Goal: Download file/media

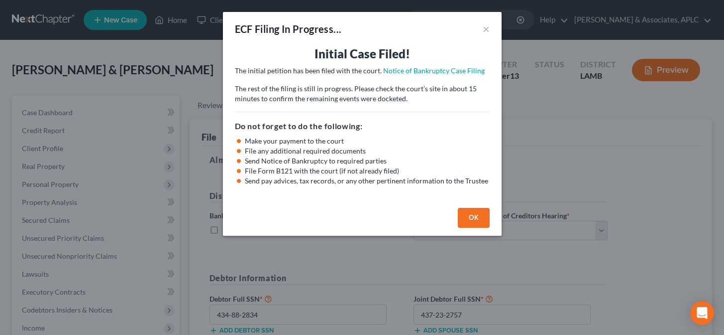
select select "0"
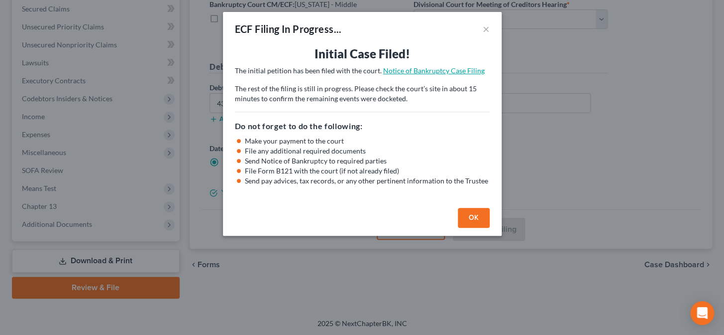
click at [413, 69] on link "Notice of Bankruptcy Case Filing" at bounding box center [434, 70] width 102 height 8
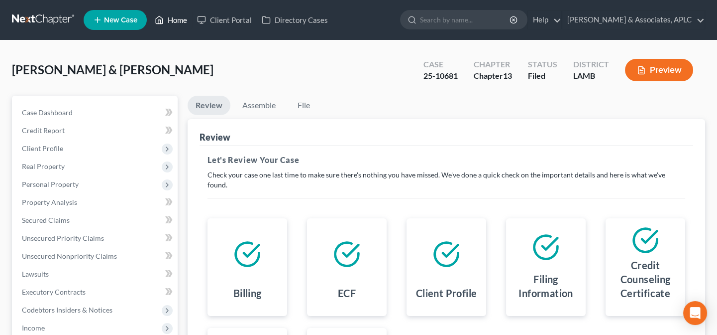
click at [180, 20] on link "Home" at bounding box center [171, 20] width 42 height 18
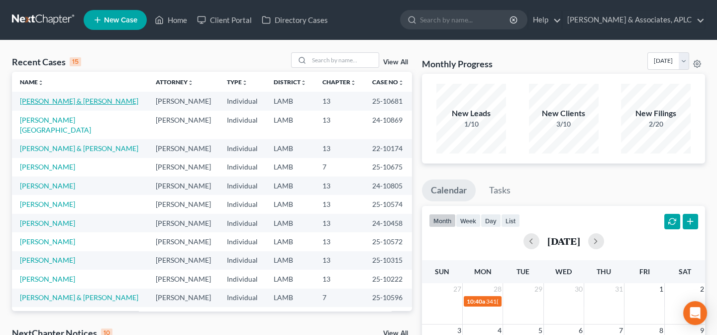
click at [68, 104] on link "[PERSON_NAME] & [PERSON_NAME]" at bounding box center [79, 101] width 118 height 8
select select "8"
select select "3"
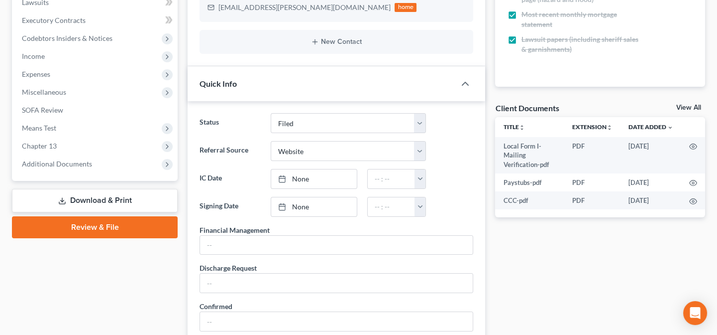
click at [69, 194] on link "Download & Print" at bounding box center [95, 200] width 166 height 23
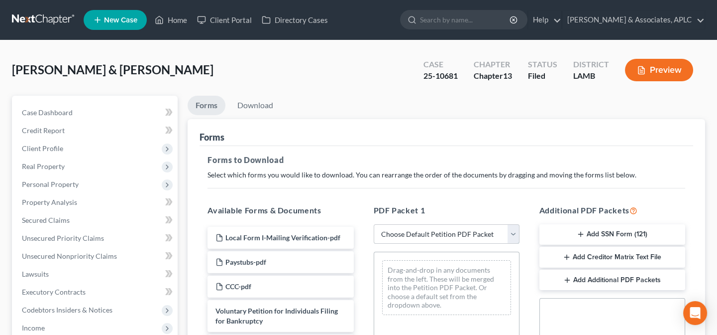
click at [425, 229] on select "Choose Default Petition PDF Packet Complete Bankruptcy Petition (all forms and …" at bounding box center [447, 234] width 146 height 20
select select "0"
click at [374, 224] on select "Choose Default Petition PDF Packet Complete Bankruptcy Petition (all forms and …" at bounding box center [447, 234] width 146 height 20
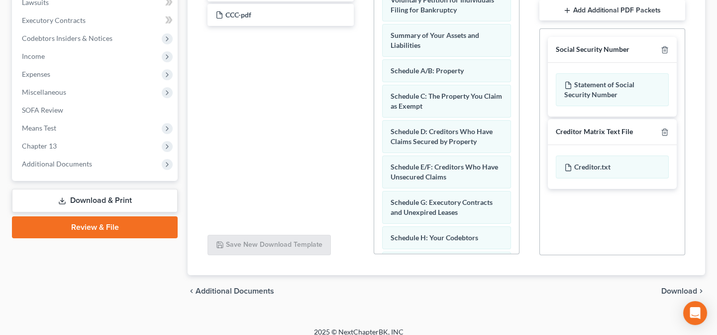
click at [670, 292] on span "Download" at bounding box center [680, 291] width 36 height 8
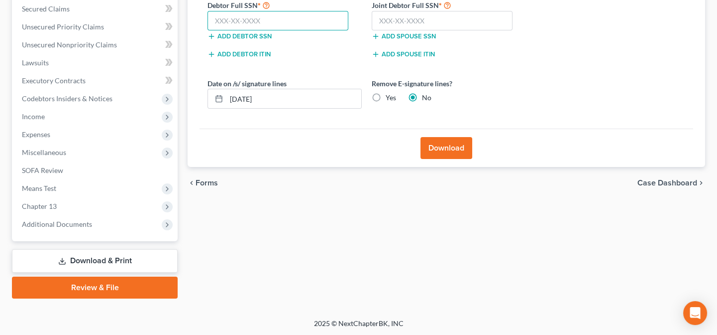
click at [248, 24] on input "text" at bounding box center [278, 21] width 141 height 20
type input "434-88-2834"
type input "437-23-2757"
click at [435, 147] on button "Download" at bounding box center [447, 148] width 52 height 22
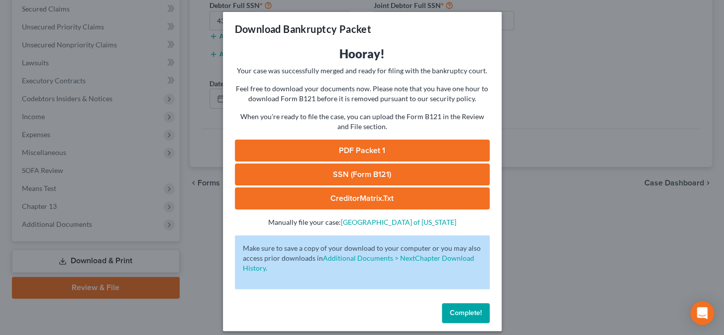
click at [349, 147] on link "PDF Packet 1" at bounding box center [362, 150] width 255 height 22
click at [336, 179] on link "SSN (Form B121)" at bounding box center [362, 174] width 255 height 22
click at [173, 120] on div "Download Bankruptcy Packet Hooray! Your case was successfully merged and ready …" at bounding box center [362, 167] width 724 height 335
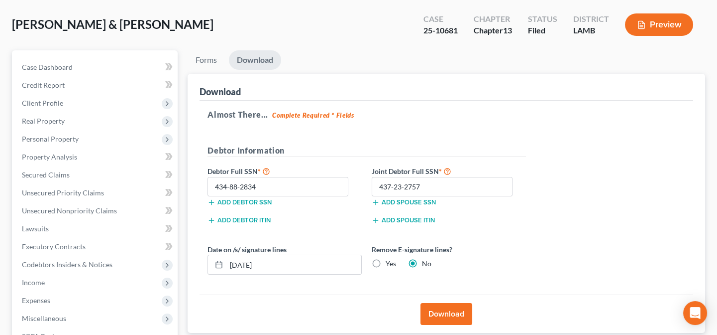
scroll to position [0, 0]
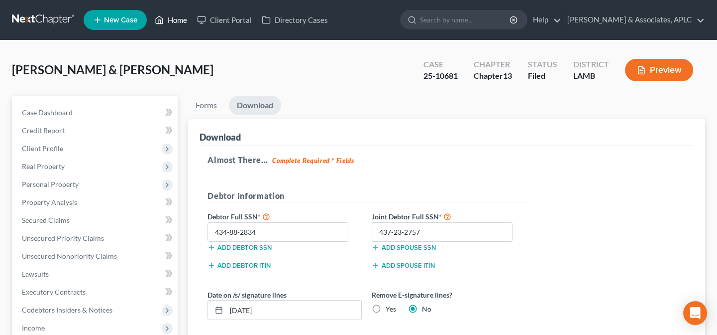
click at [179, 14] on link "Home" at bounding box center [171, 20] width 42 height 18
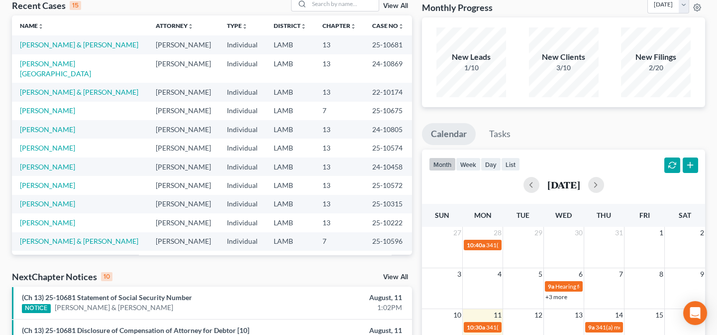
scroll to position [226, 0]
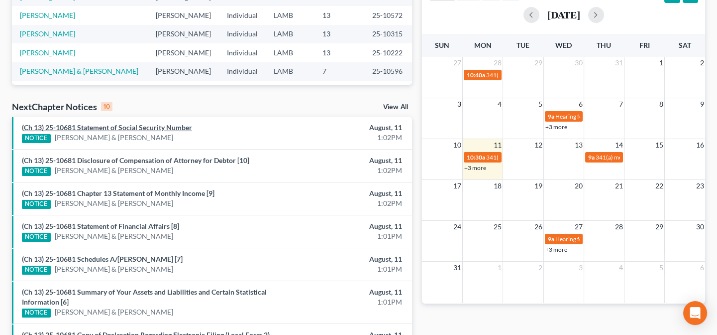
click at [138, 129] on link "(Ch 13) 25-10681 Statement of Social Security Number" at bounding box center [107, 127] width 170 height 8
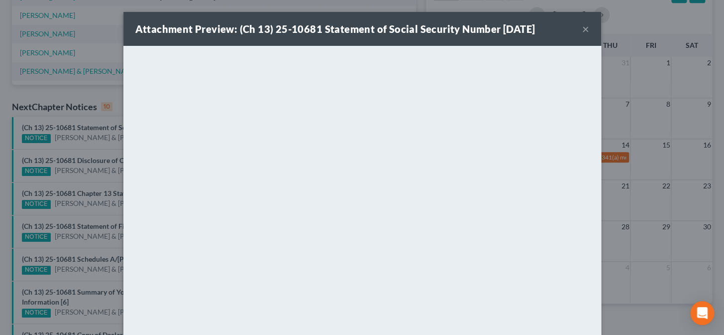
click at [582, 29] on button "×" at bounding box center [585, 29] width 7 height 12
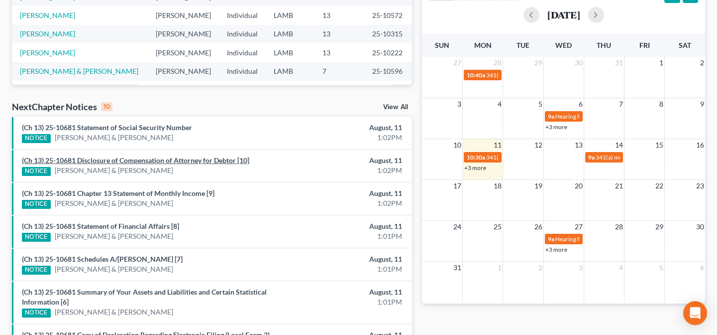
click at [146, 160] on link "(Ch 13) 25-10681 Disclosure of Compensation of Attorney for Debtor [10]" at bounding box center [136, 160] width 228 height 8
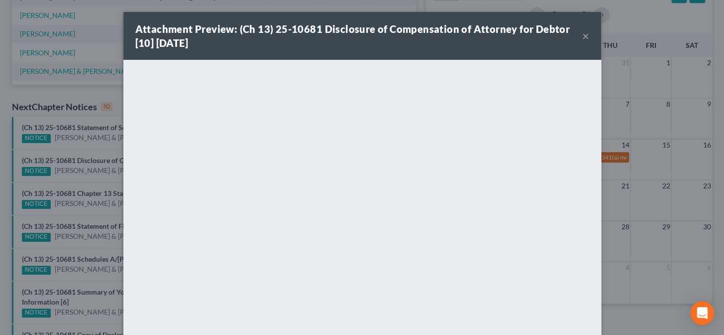
click at [107, 162] on div "Attachment Preview: (Ch 13) 25-10681 Disclosure of Compensation of Attorney for…" at bounding box center [362, 167] width 724 height 335
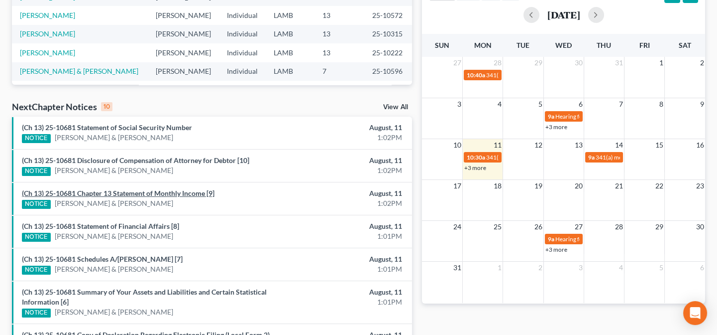
click at [108, 193] on link "(Ch 13) 25-10681 Chapter 13 Statement of Monthly Income [9]" at bounding box center [118, 193] width 193 height 8
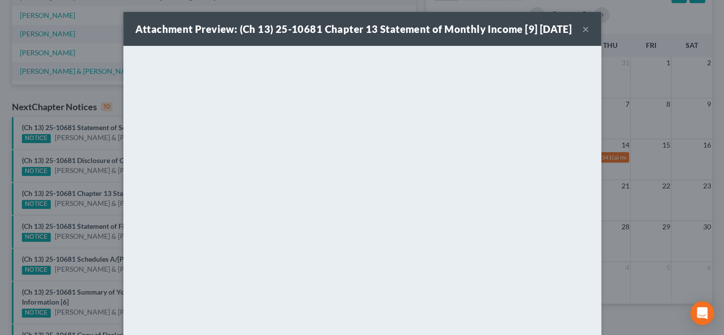
drag, startPoint x: 108, startPoint y: 193, endPoint x: 103, endPoint y: 199, distance: 8.1
click at [103, 199] on div "Attachment Preview: (Ch 13) 25-10681 Chapter 13 Statement of Monthly Income [9]…" at bounding box center [362, 167] width 724 height 335
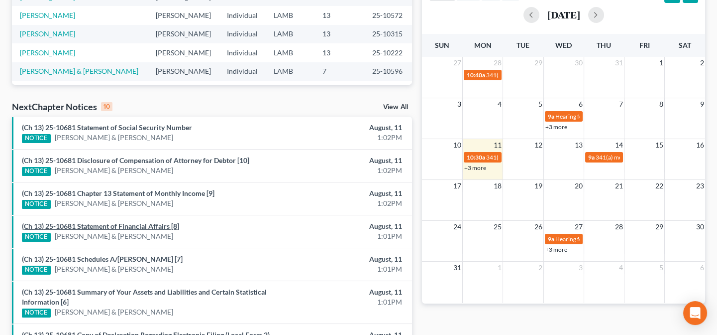
click at [101, 222] on link "(Ch 13) 25-10681 Statement of Financial Affairs [8]" at bounding box center [100, 226] width 157 height 8
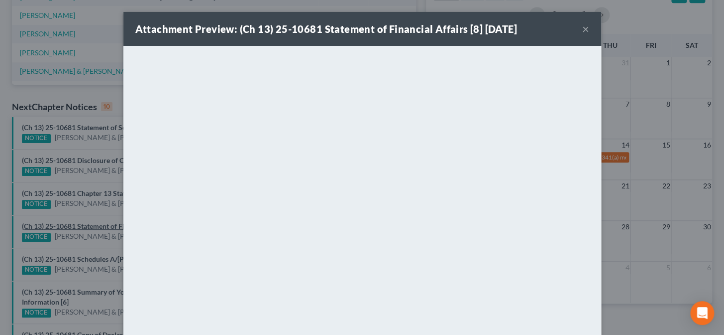
click at [101, 222] on div "Attachment Preview: (Ch 13) 25-10681 Statement of Financial Affairs [8] [DATE] …" at bounding box center [362, 167] width 724 height 335
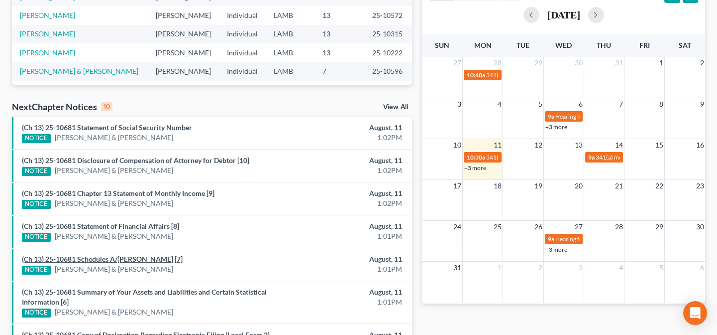
click at [98, 259] on link "(Ch 13) 25-10681 Schedules A/[PERSON_NAME] [7]" at bounding box center [102, 258] width 161 height 8
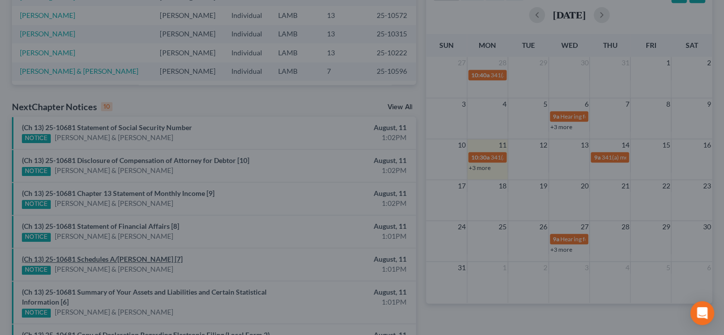
click at [98, 259] on div "Attachment Preview: (Ch 13) 25-10681 Schedules A/[PERSON_NAME] [7] [DATE] × <ob…" at bounding box center [362, 167] width 724 height 335
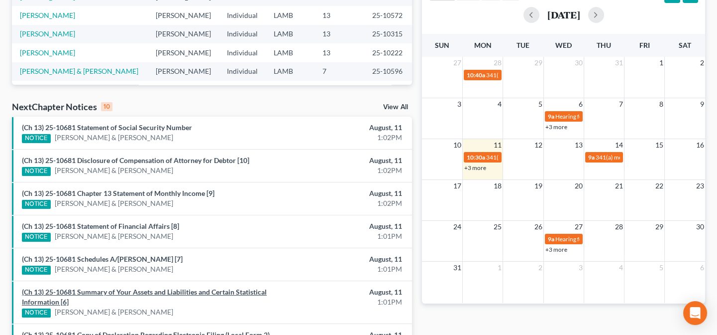
click at [97, 292] on link "(Ch 13) 25-10681 Summary of Your Assets and Liabilities and Certain Statistical…" at bounding box center [144, 296] width 245 height 18
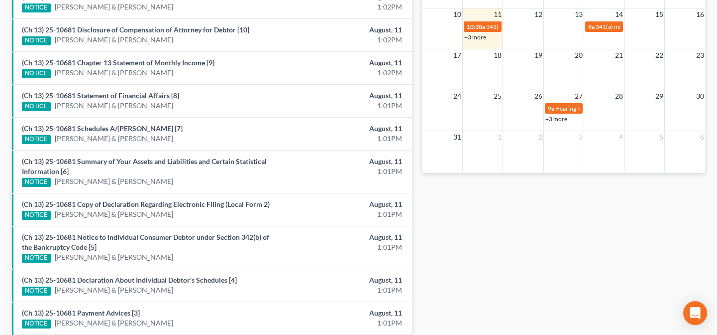
scroll to position [362, 0]
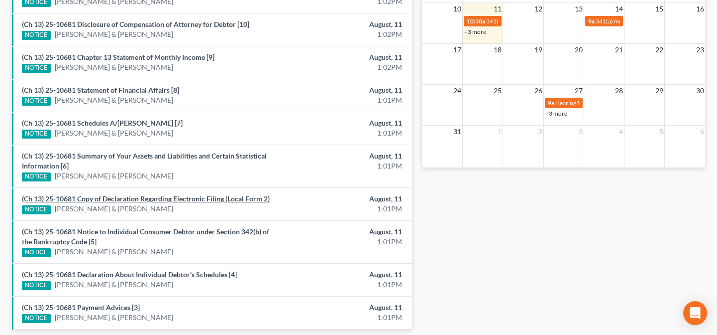
click at [95, 197] on link "(Ch 13) 25-10681 Copy of Declaration Regarding Electronic Filing (Local Form 2)" at bounding box center [146, 198] width 248 height 8
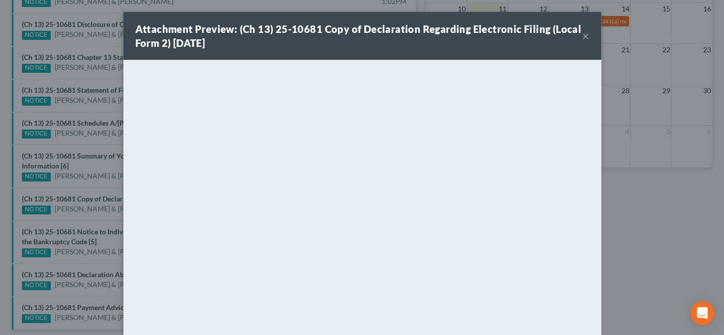
click at [95, 197] on div "Attachment Preview: (Ch 13) 25-10681 Copy of Declaration Regarding Electronic F…" at bounding box center [362, 167] width 724 height 335
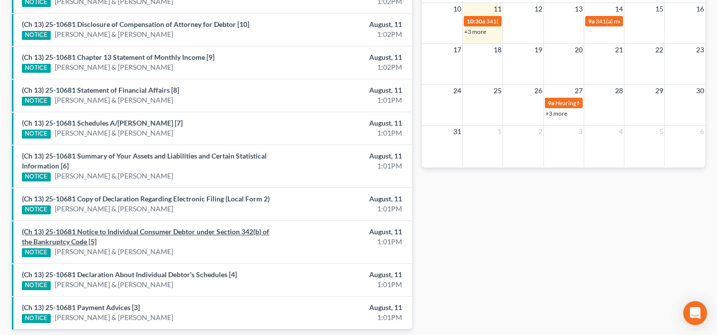
click at [97, 230] on link "(Ch 13) 25-10681 Notice to Individual Consumer Debtor under Section 342(b) of t…" at bounding box center [145, 236] width 247 height 18
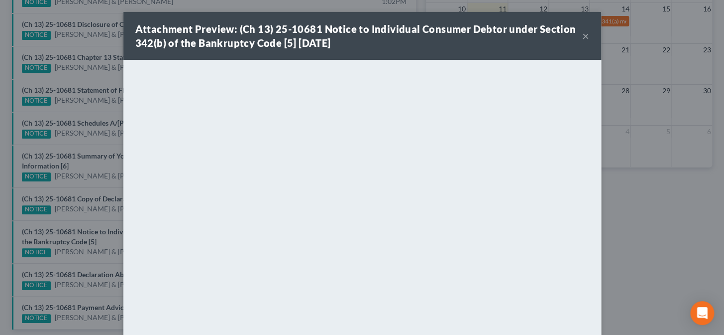
click at [97, 230] on div "Attachment Preview: (Ch 13) 25-10681 Notice to Individual Consumer Debtor under…" at bounding box center [362, 167] width 724 height 335
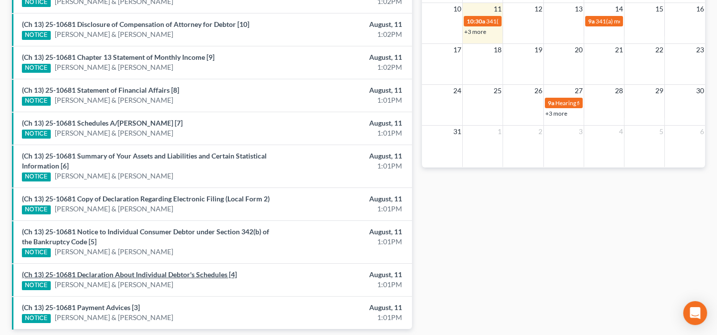
click at [105, 272] on link "(Ch 13) 25-10681 Declaration About Individual Debtor's Schedules [4]" at bounding box center [129, 274] width 215 height 8
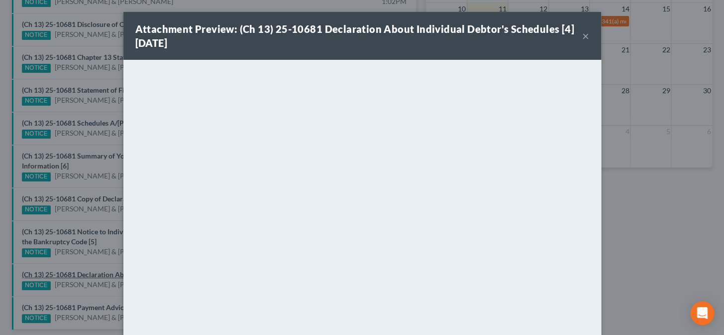
click at [105, 272] on div "Attachment Preview: (Ch 13) 25-10681 Declaration About Individual Debtor's Sche…" at bounding box center [362, 167] width 724 height 335
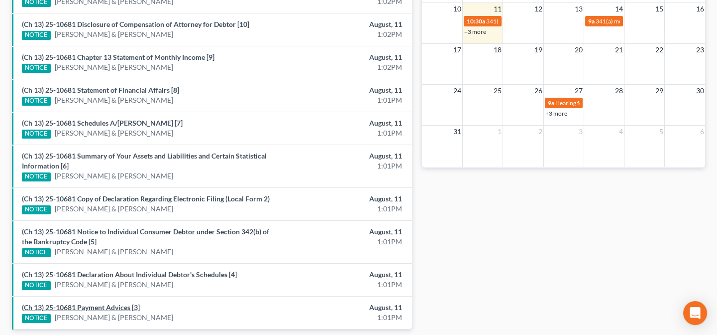
click at [101, 309] on link "(Ch 13) 25-10681 Payment Advices [3]" at bounding box center [81, 307] width 118 height 8
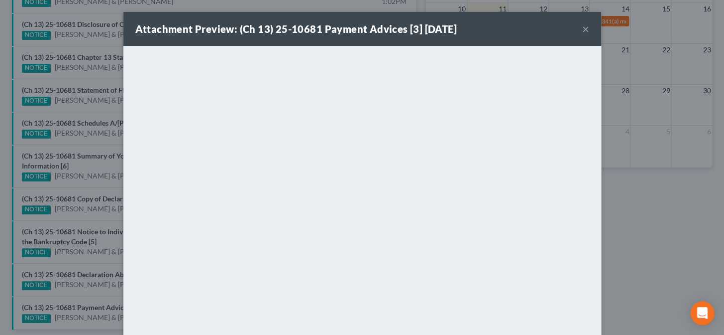
click at [101, 309] on div "Attachment Preview: (Ch 13) 25-10681 Payment Advices [3] [DATE] × <object ng-at…" at bounding box center [362, 167] width 724 height 335
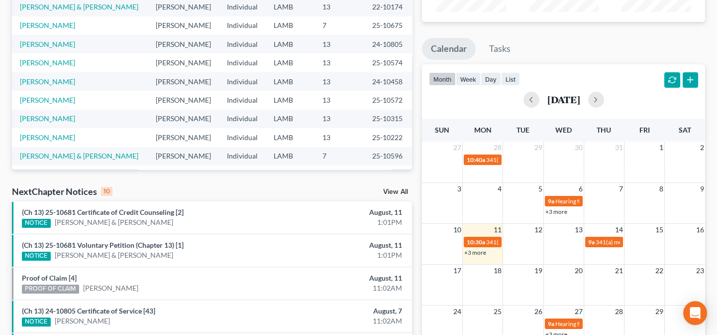
scroll to position [181, 0]
